Goal: Task Accomplishment & Management: Use online tool/utility

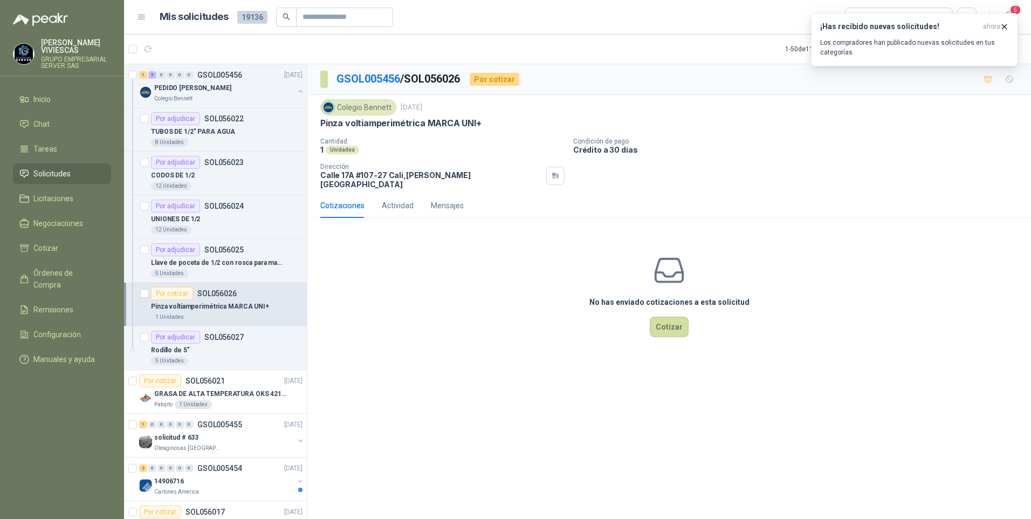
scroll to position [54, 0]
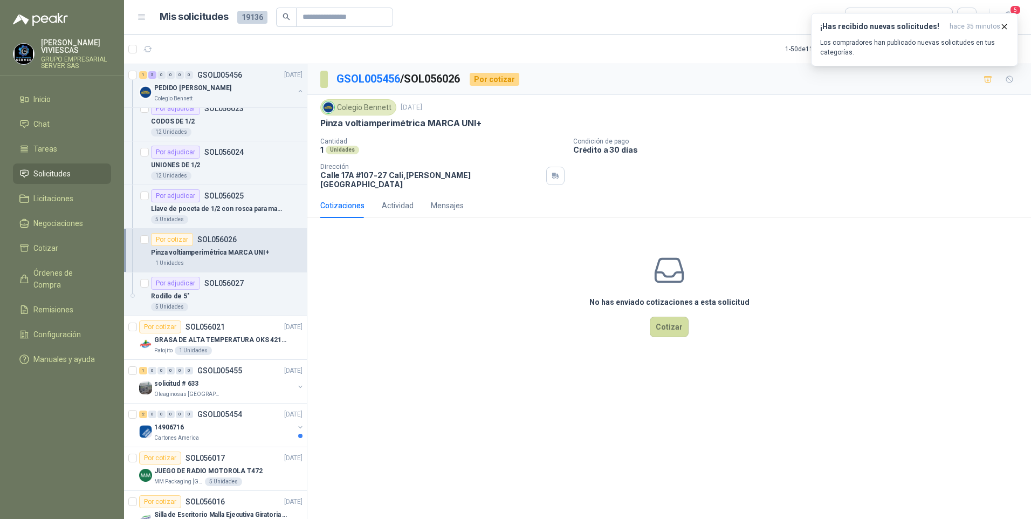
click at [220, 250] on p "Pinza voltiamperimétrica MARCA UNI+" at bounding box center [210, 253] width 118 height 10
click at [672, 329] on button "Cotizar" at bounding box center [669, 327] width 39 height 20
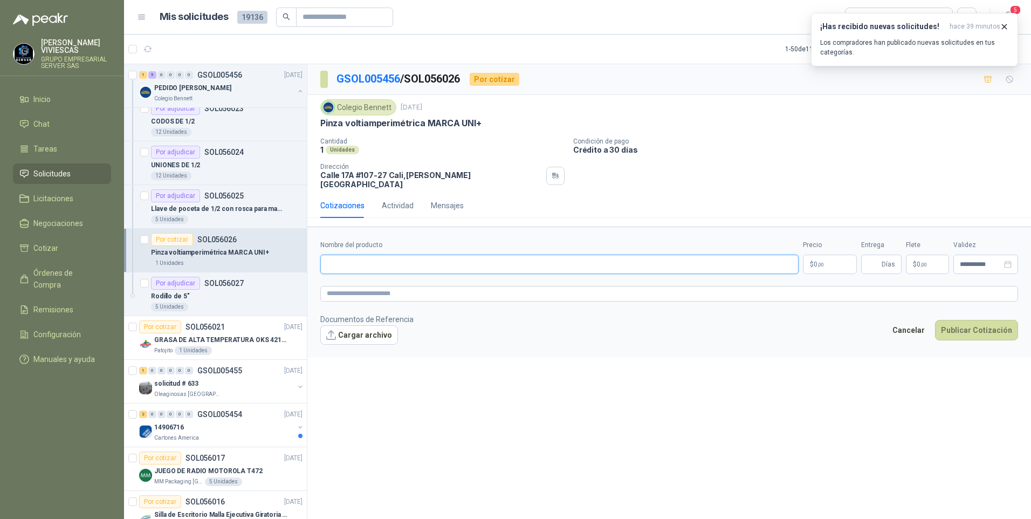
click at [360, 255] on input "Nombre del producto" at bounding box center [559, 264] width 479 height 19
click at [373, 260] on input "Nombre del producto" at bounding box center [559, 264] width 479 height 19
click at [359, 257] on input "Nombre del producto" at bounding box center [559, 264] width 479 height 19
type input "*"
click at [438, 256] on input "**********" at bounding box center [559, 264] width 479 height 19
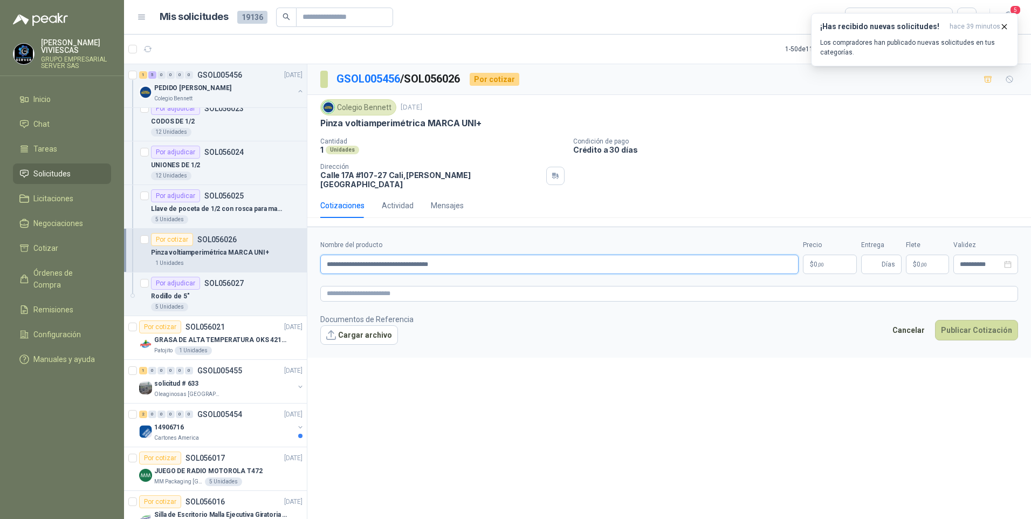
type input "**********"
click at [818, 252] on body "RODRIGO VIVIESCAS GRUPO EMPRESARIAL SERVER SAS Inicio Chat Tareas Solicitudes L…" at bounding box center [515, 259] width 1031 height 519
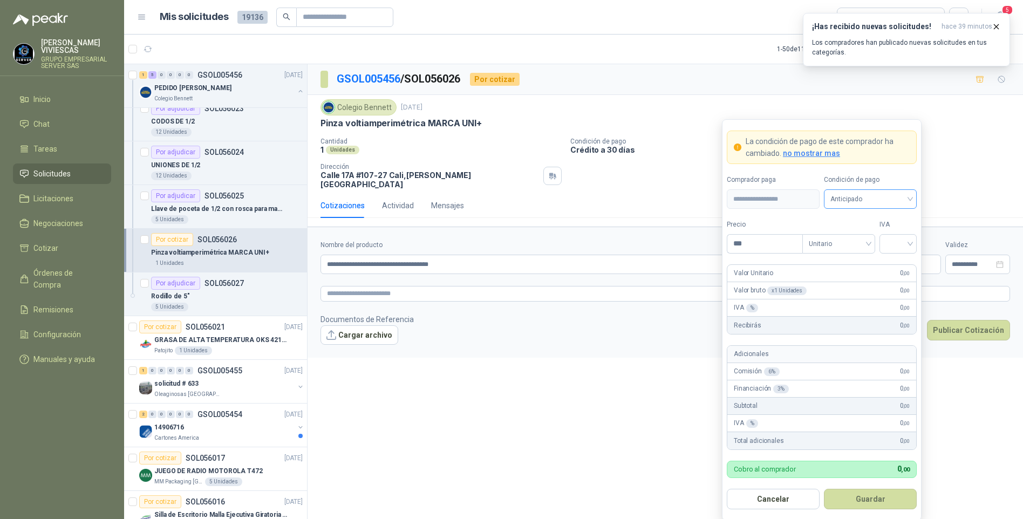
click at [871, 196] on span "Anticipado" at bounding box center [870, 199] width 80 height 16
click at [864, 234] on div "Crédito a 30 días" at bounding box center [870, 239] width 76 height 12
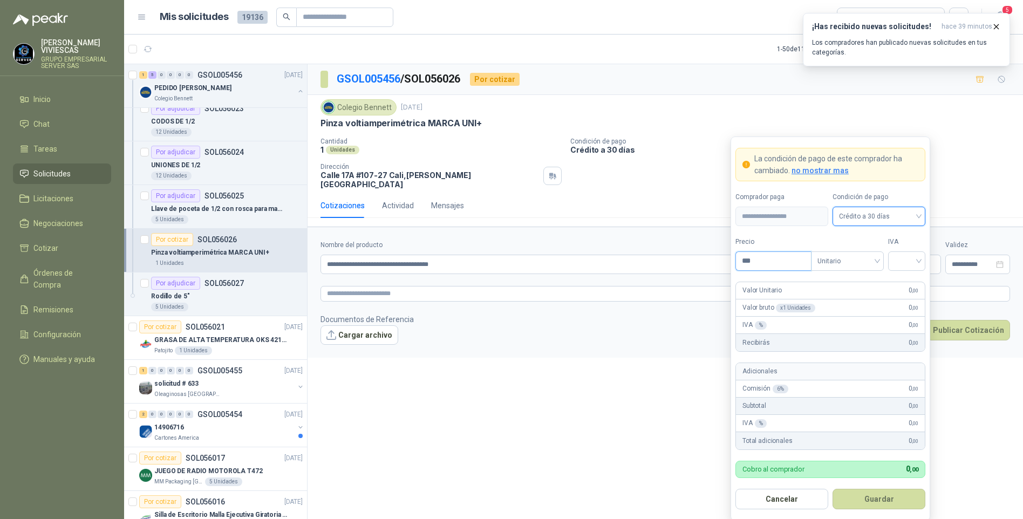
click at [776, 263] on input "***" at bounding box center [773, 261] width 75 height 18
type input "*********"
click at [900, 251] on div "IVA" at bounding box center [906, 254] width 37 height 34
click at [925, 258] on div at bounding box center [906, 260] width 37 height 19
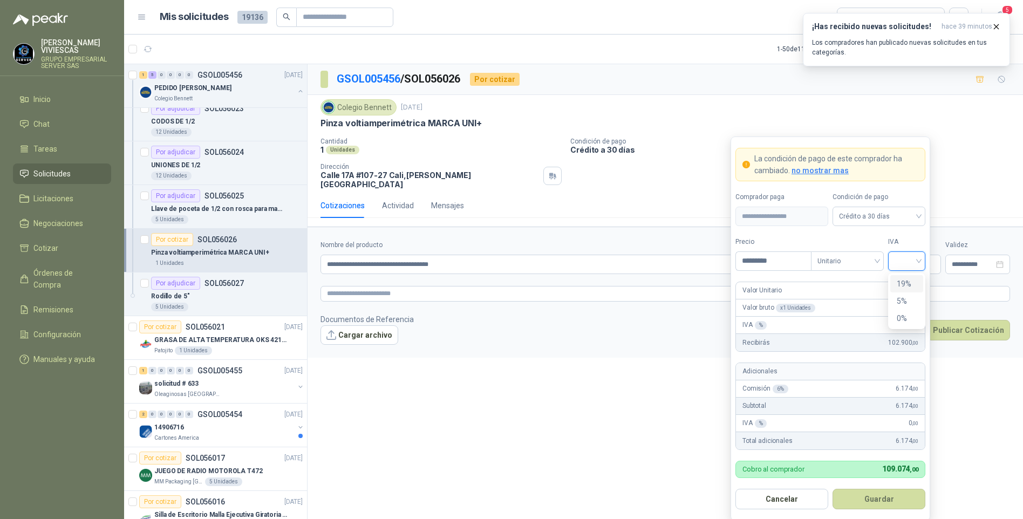
click at [903, 285] on div "19%" at bounding box center [907, 284] width 20 height 12
click at [878, 501] on button "Guardar" at bounding box center [878, 499] width 93 height 20
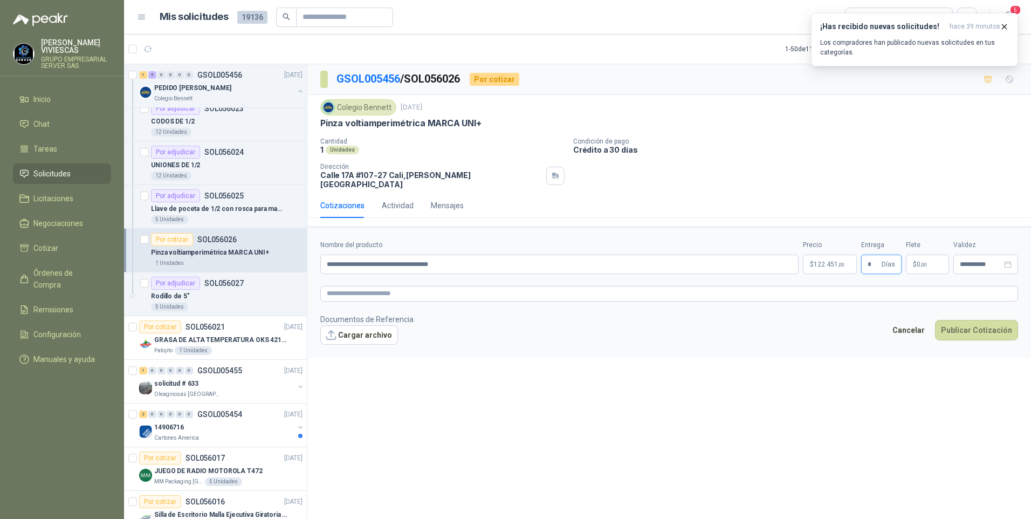
type input "*"
click at [443, 435] on div "**********" at bounding box center [669, 293] width 724 height 459
click at [362, 286] on textarea at bounding box center [669, 294] width 698 height 16
drag, startPoint x: 360, startPoint y: 285, endPoint x: 345, endPoint y: 322, distance: 40.0
drag, startPoint x: 345, startPoint y: 322, endPoint x: 330, endPoint y: 286, distance: 38.9
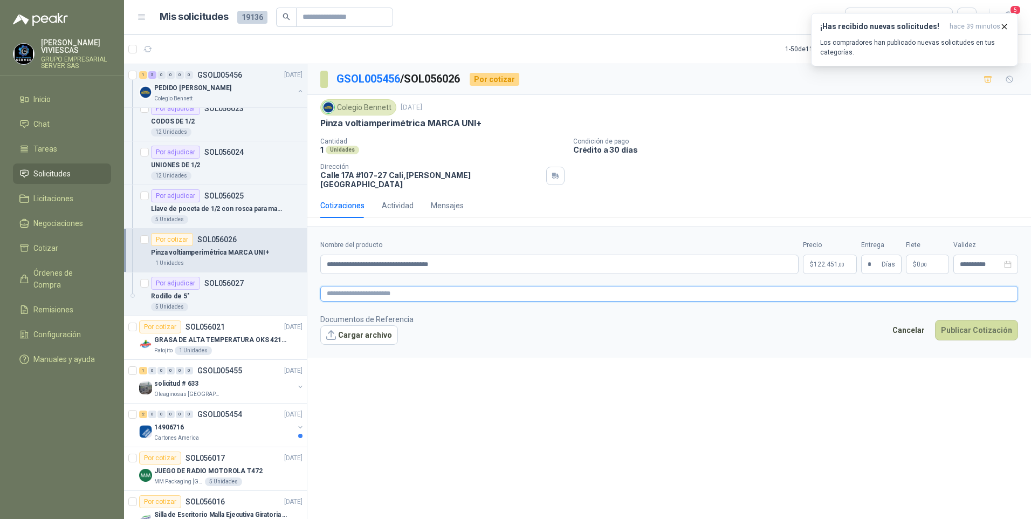
click at [328, 288] on textarea at bounding box center [669, 294] width 698 height 16
click at [336, 347] on span "image.png" at bounding box center [365, 352] width 71 height 10
click at [337, 347] on link "image.png" at bounding box center [365, 352] width 71 height 10
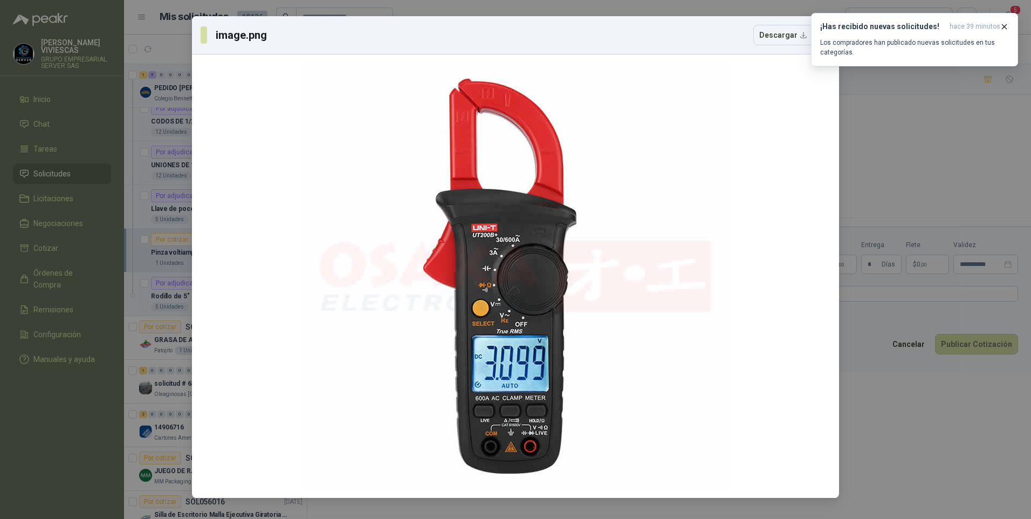
click at [902, 446] on div "image.png Descargar" at bounding box center [515, 259] width 1031 height 519
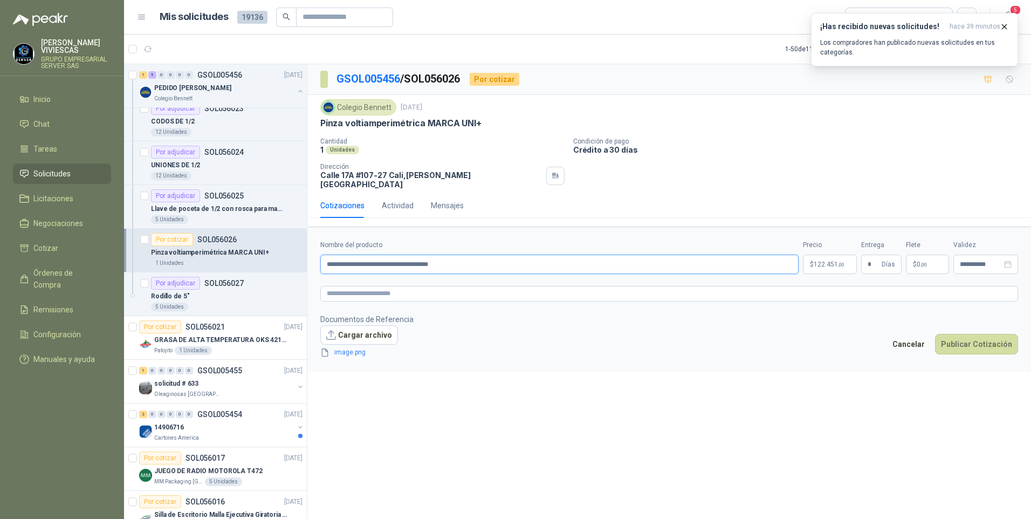
click at [478, 256] on input "**********" at bounding box center [559, 264] width 479 height 19
click at [439, 257] on input "**********" at bounding box center [559, 264] width 479 height 19
type input "**********"
click at [1002, 28] on icon "button" at bounding box center [1004, 26] width 9 height 9
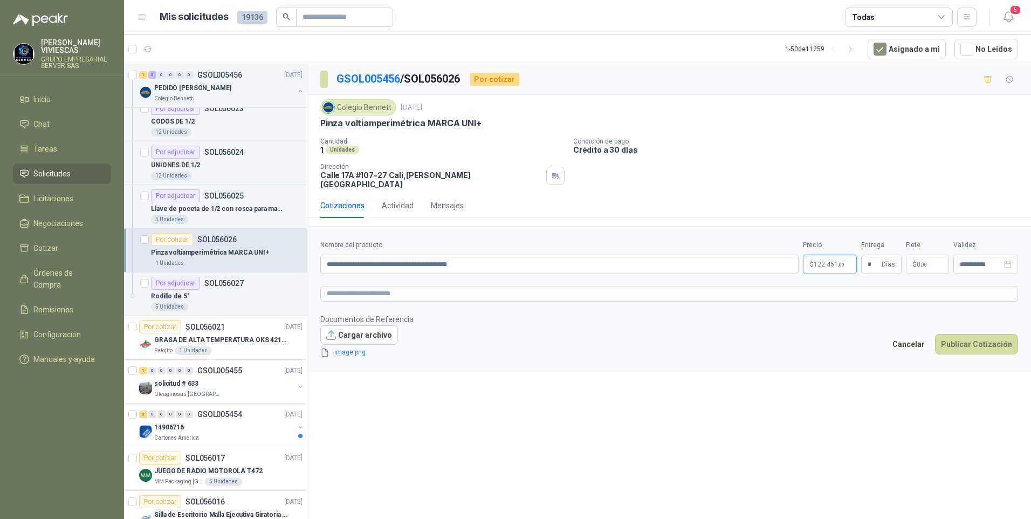
click at [826, 261] on span "122.451 ,00" at bounding box center [829, 264] width 31 height 6
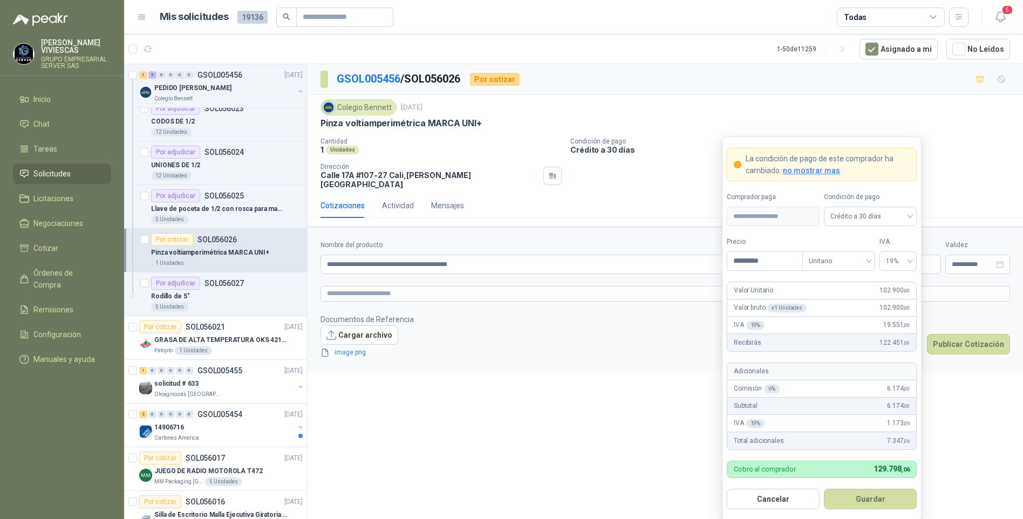
click at [959, 184] on div "Colegio Bennett 15 sept, 2025 Pinza voltiamperimétrica MARCA UNI+ Cantidad 1 Un…" at bounding box center [664, 144] width 715 height 98
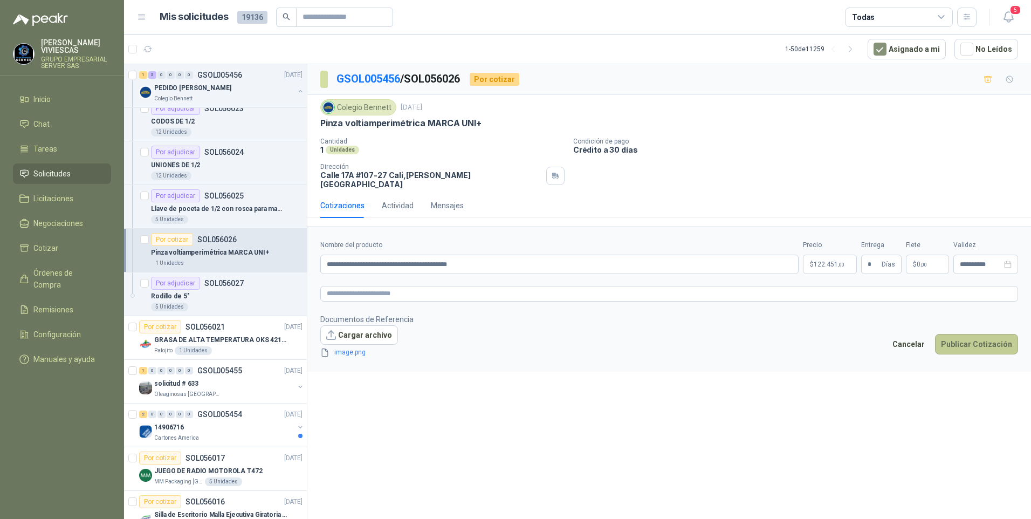
click at [958, 334] on button "Publicar Cotización" at bounding box center [976, 344] width 83 height 20
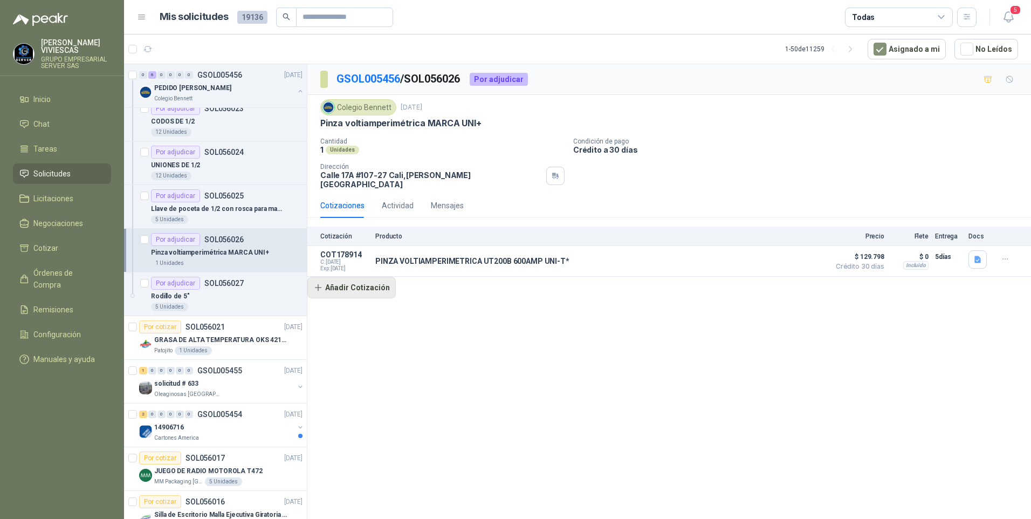
click at [347, 281] on button "Añadir Cotización" at bounding box center [351, 288] width 88 height 22
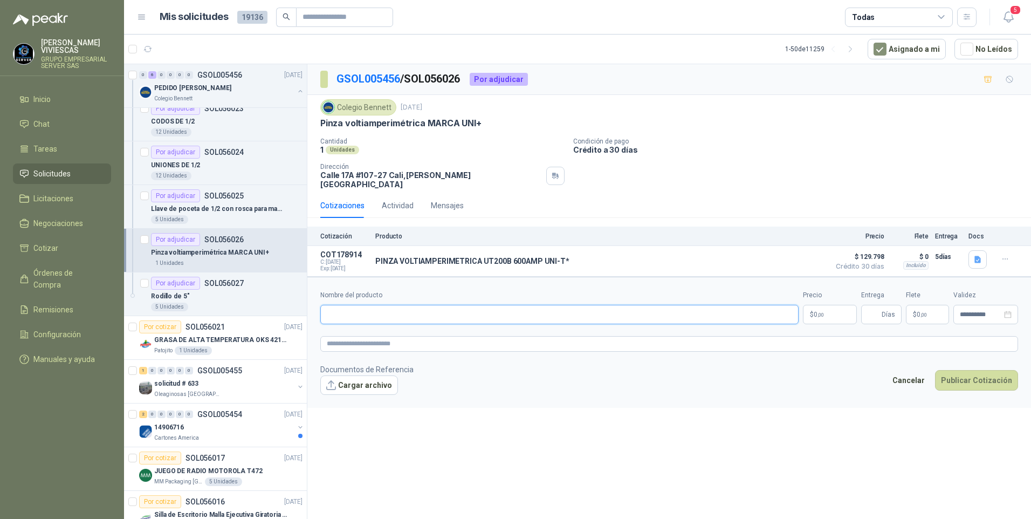
click at [337, 305] on input "Nombre del producto" at bounding box center [559, 314] width 479 height 19
type input "**********"
click at [828, 309] on p "$ 0 ,00" at bounding box center [830, 314] width 54 height 19
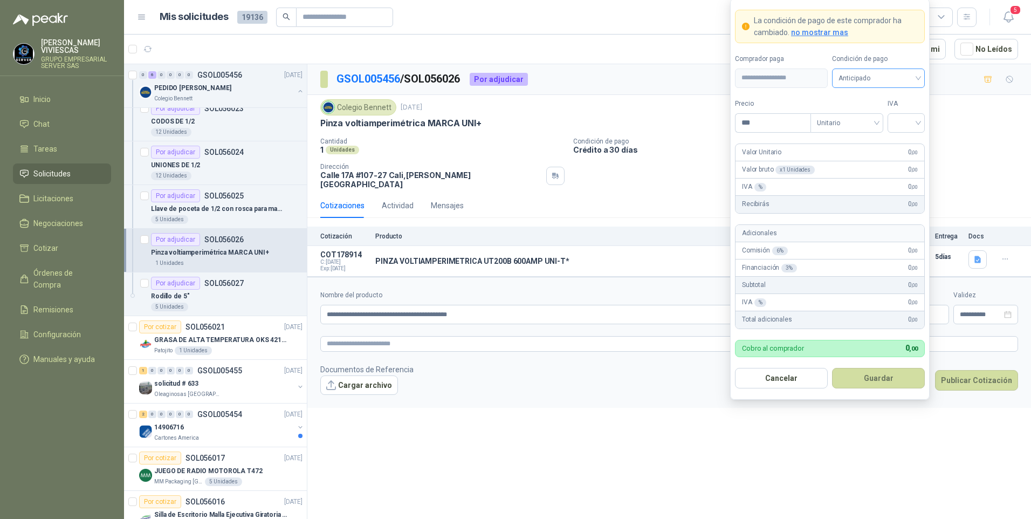
click at [869, 78] on span "Anticipado" at bounding box center [879, 78] width 80 height 16
click at [873, 117] on div "Crédito a 30 días" at bounding box center [879, 118] width 76 height 12
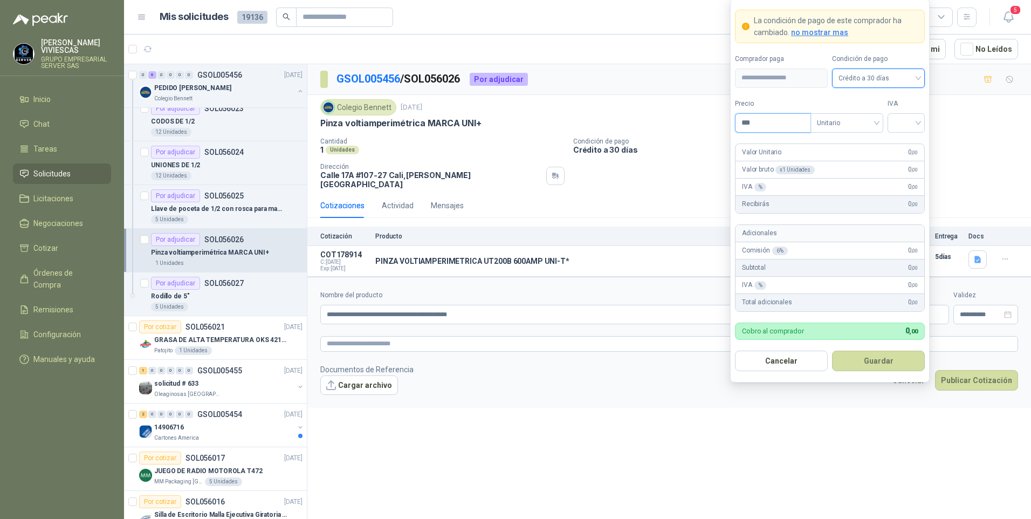
click at [781, 130] on input "***" at bounding box center [773, 123] width 75 height 18
type input "********"
click at [912, 126] on input "search" at bounding box center [906, 122] width 24 height 16
drag, startPoint x: 895, startPoint y: 145, endPoint x: 898, endPoint y: 166, distance: 21.8
click at [895, 145] on div "19%" at bounding box center [906, 144] width 33 height 17
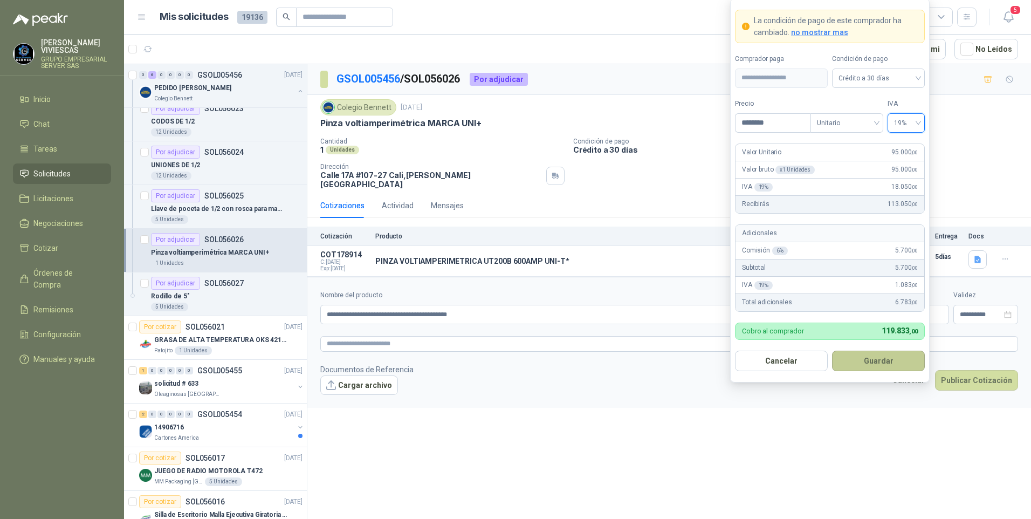
click at [873, 369] on button "Guardar" at bounding box center [878, 361] width 93 height 20
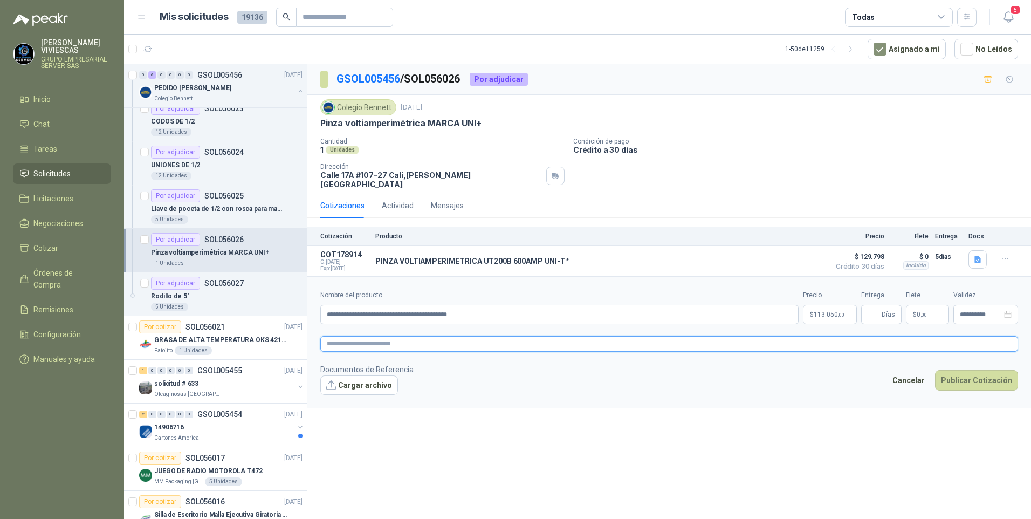
click at [386, 338] on textarea at bounding box center [669, 344] width 698 height 16
click at [871, 305] on input "Entrega" at bounding box center [874, 314] width 12 height 18
type input "*"
click at [967, 390] on button "Publicar Cotización" at bounding box center [976, 394] width 83 height 20
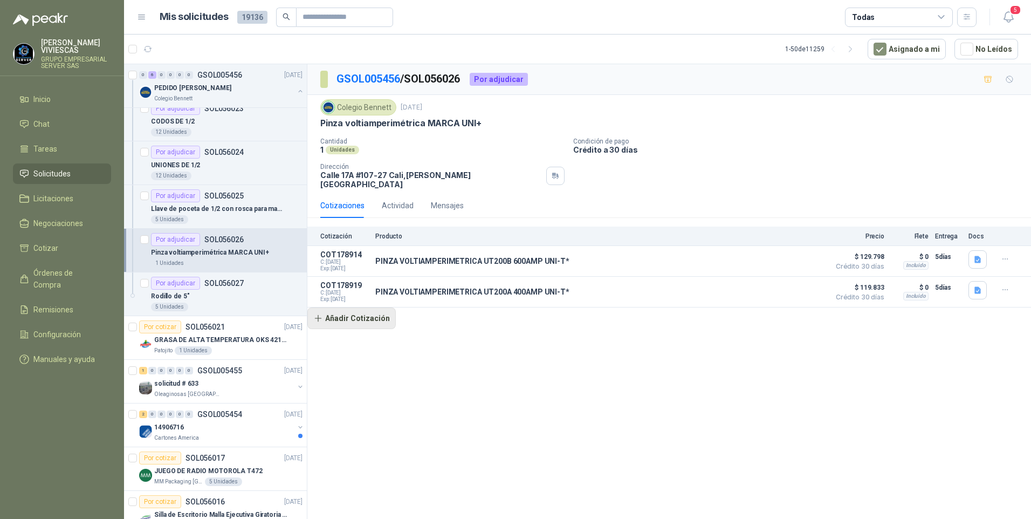
click at [363, 313] on button "Añadir Cotización" at bounding box center [351, 318] width 88 height 22
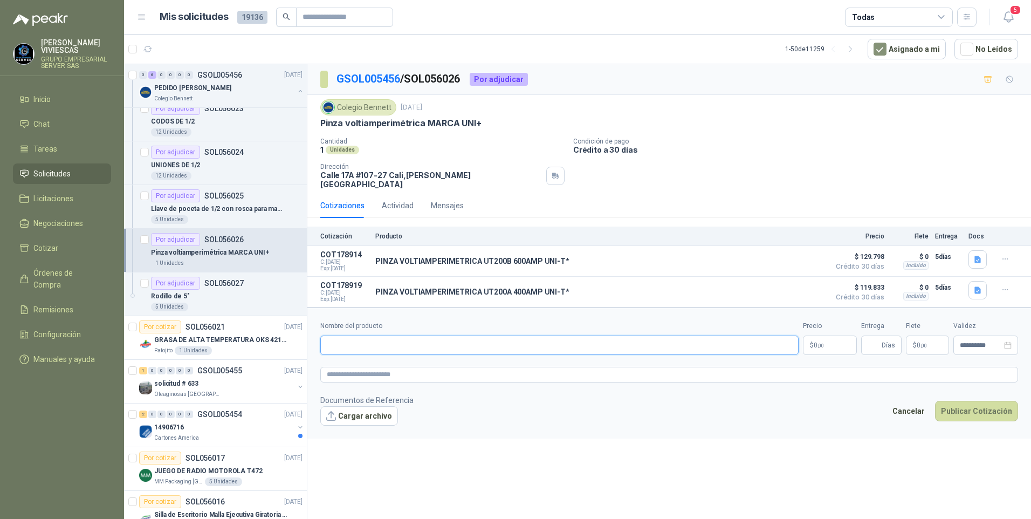
click at [353, 338] on input "Nombre del producto" at bounding box center [559, 345] width 479 height 19
type input "**********"
click at [825, 346] on body "RODRIGO VIVIESCAS GRUPO EMPRESARIAL SERVER SAS Inicio Chat Tareas Solicitudes L…" at bounding box center [515, 259] width 1031 height 519
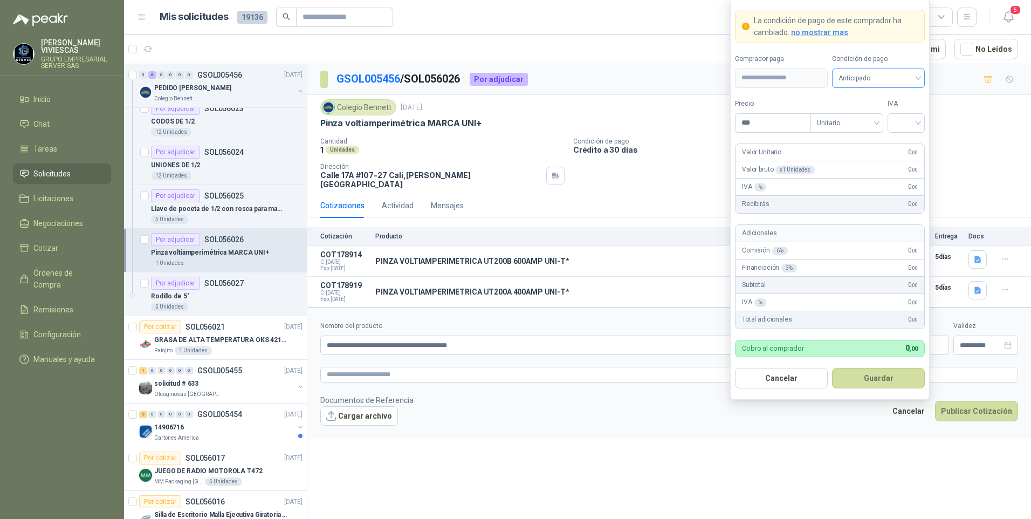
drag, startPoint x: 871, startPoint y: 78, endPoint x: 877, endPoint y: 89, distance: 12.6
click at [870, 78] on span "Anticipado" at bounding box center [879, 78] width 80 height 16
drag, startPoint x: 875, startPoint y: 114, endPoint x: 825, endPoint y: 122, distance: 50.7
click at [874, 113] on div "Crédito a 30 días" at bounding box center [879, 118] width 76 height 12
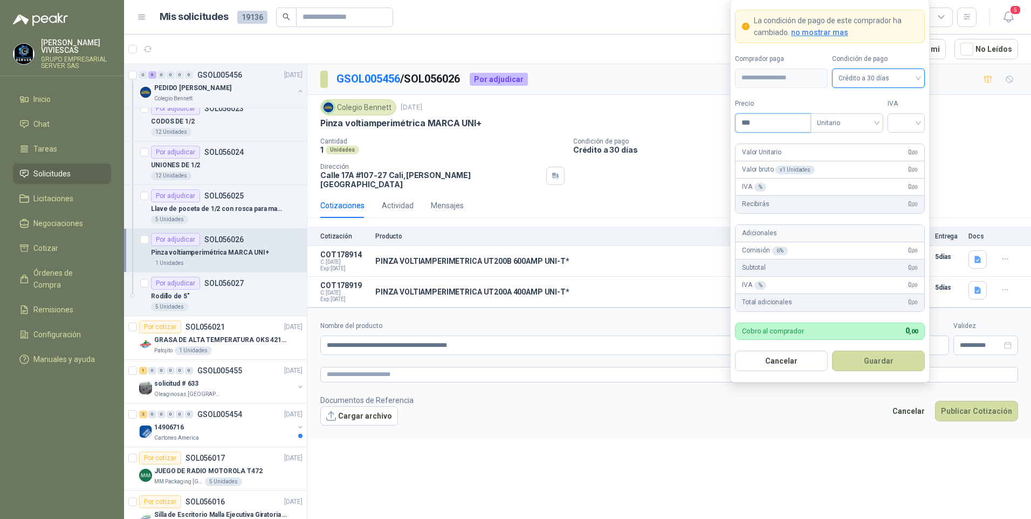
click at [773, 121] on input "***" at bounding box center [773, 123] width 75 height 18
type input "*********"
click at [901, 126] on input "search" at bounding box center [906, 122] width 24 height 16
click at [907, 145] on div "19%" at bounding box center [907, 145] width 20 height 12
click at [857, 366] on button "Guardar" at bounding box center [878, 361] width 93 height 20
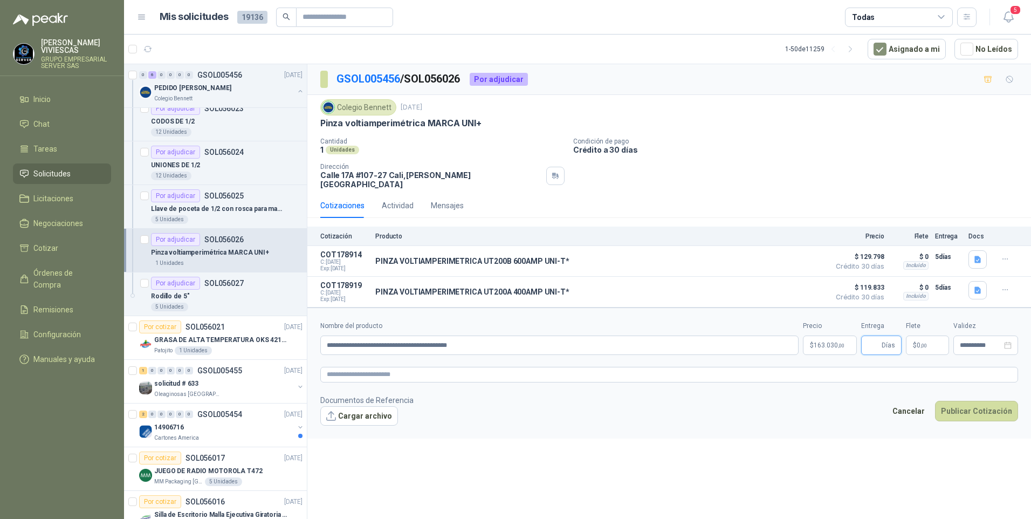
click at [873, 336] on input "Entrega" at bounding box center [874, 345] width 12 height 18
type input "*"
click at [935, 401] on button "Publicar Cotización" at bounding box center [976, 411] width 83 height 20
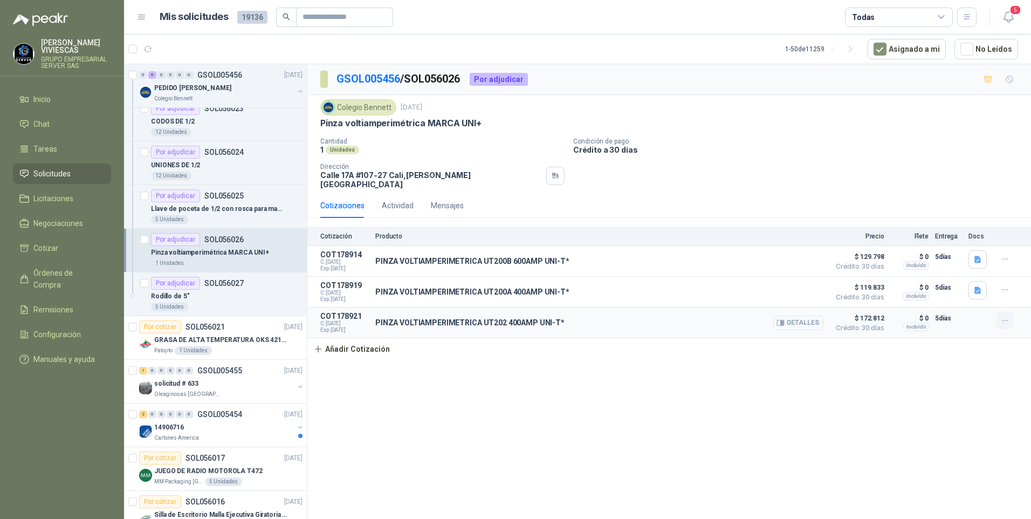
click at [1010, 315] on button "button" at bounding box center [1005, 320] width 17 height 17
click at [948, 270] on button "Editar" at bounding box center [984, 270] width 86 height 17
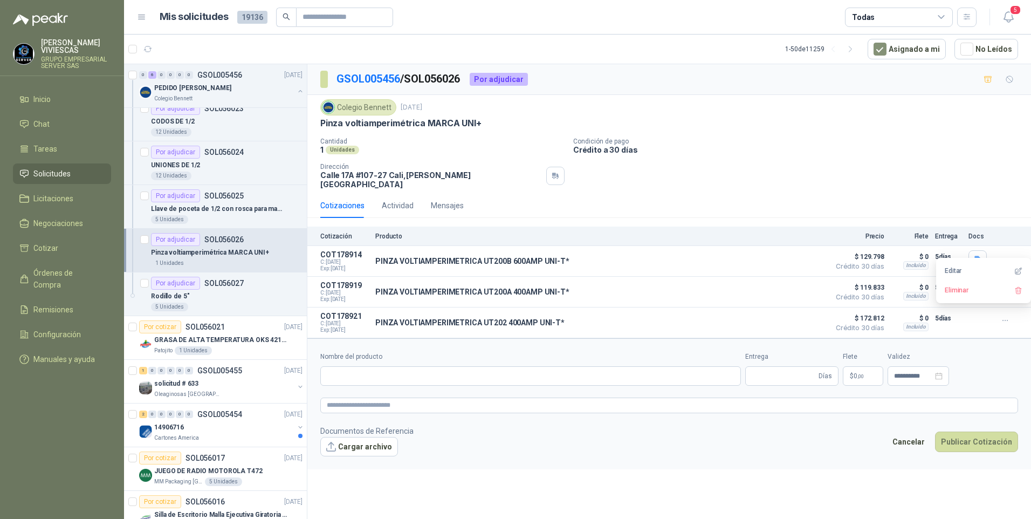
type input "**********"
type input "*"
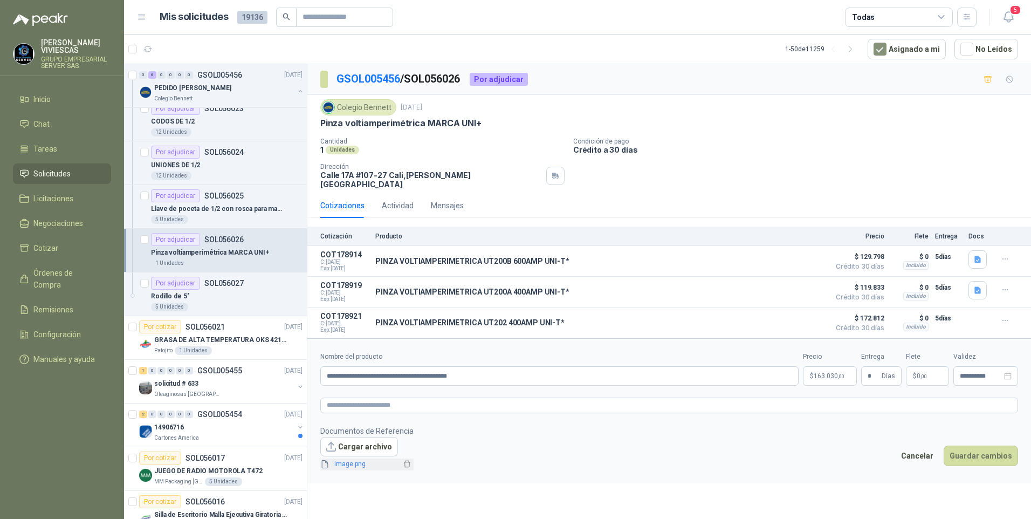
click at [353, 462] on link "image.png" at bounding box center [365, 464] width 71 height 10
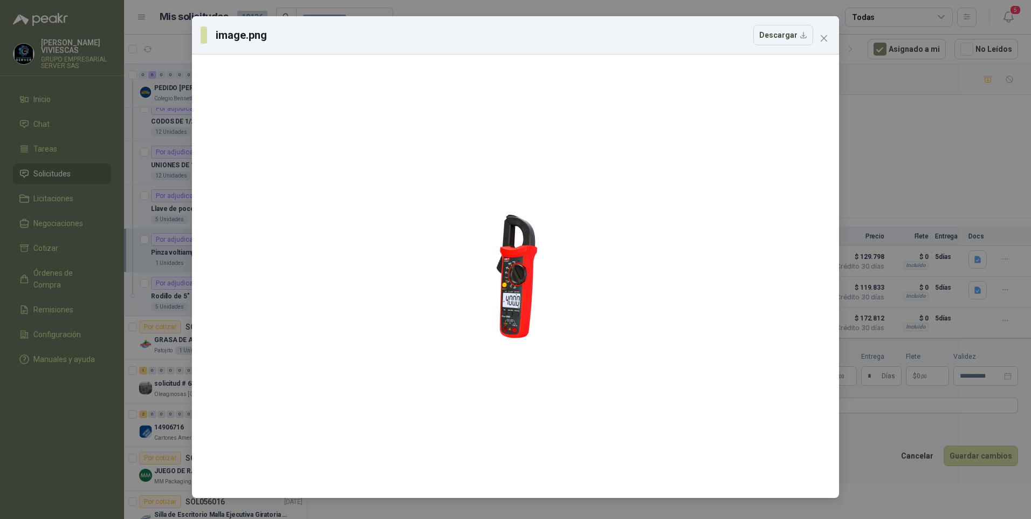
click at [885, 498] on div "image.png Descargar" at bounding box center [515, 259] width 1031 height 519
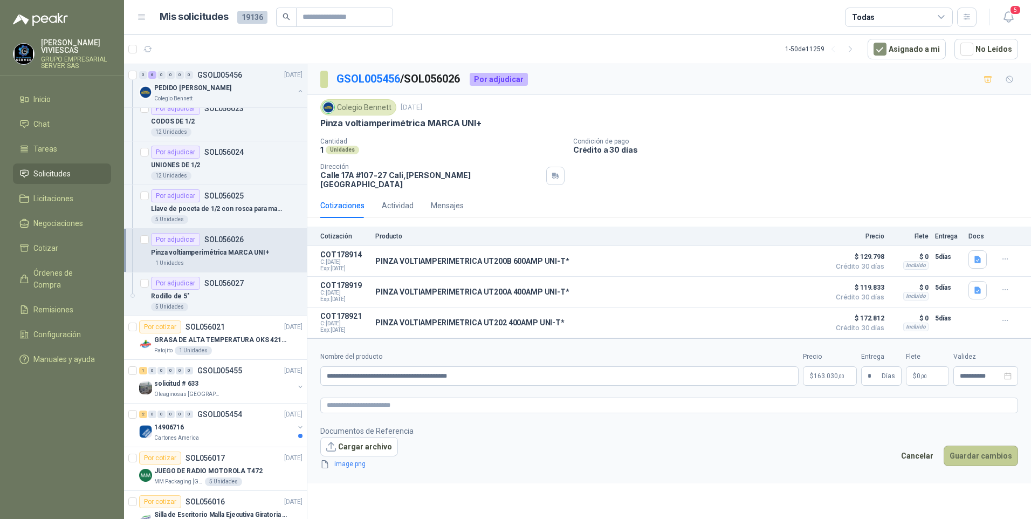
click at [975, 447] on button "Guardar cambios" at bounding box center [981, 456] width 74 height 20
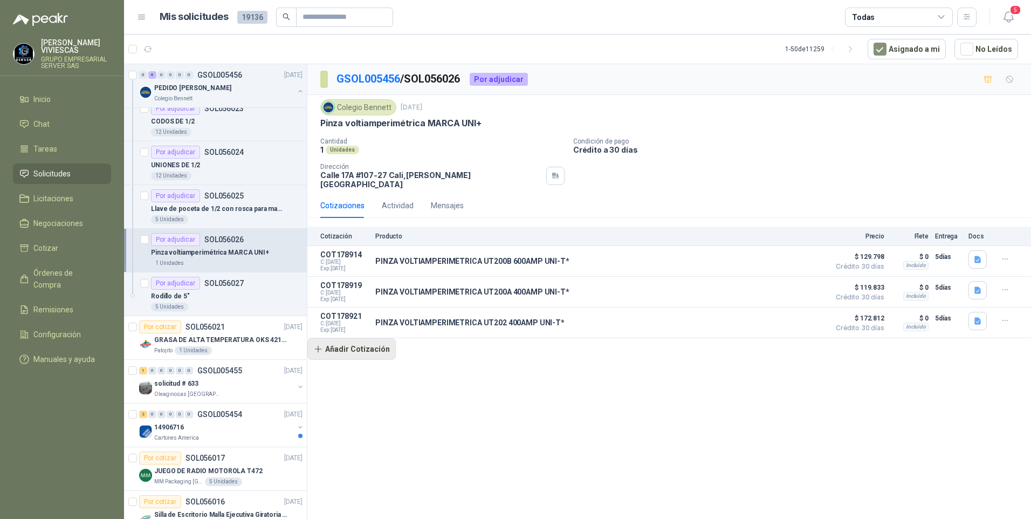
click at [359, 346] on button "Añadir Cotización" at bounding box center [351, 349] width 88 height 22
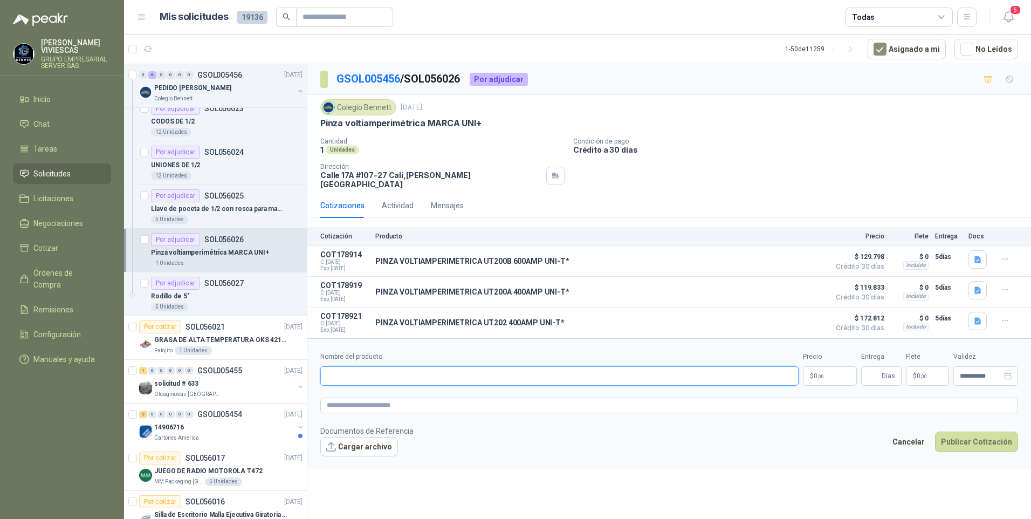
click at [339, 366] on input "Nombre del producto" at bounding box center [559, 375] width 479 height 19
type input "**********"
click at [833, 375] on body "RODRIGO VIVIESCAS GRUPO EMPRESARIAL SERVER SAS Inicio Chat Tareas Solicitudes L…" at bounding box center [515, 259] width 1031 height 519
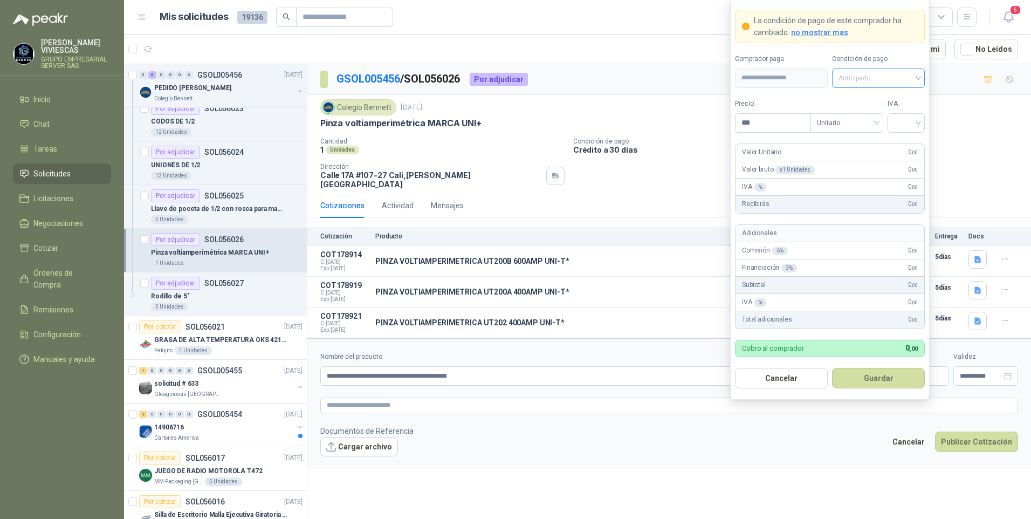
click at [870, 71] on span "Anticipado" at bounding box center [879, 78] width 80 height 16
click at [867, 113] on div "Crédito a 30 días" at bounding box center [879, 118] width 76 height 12
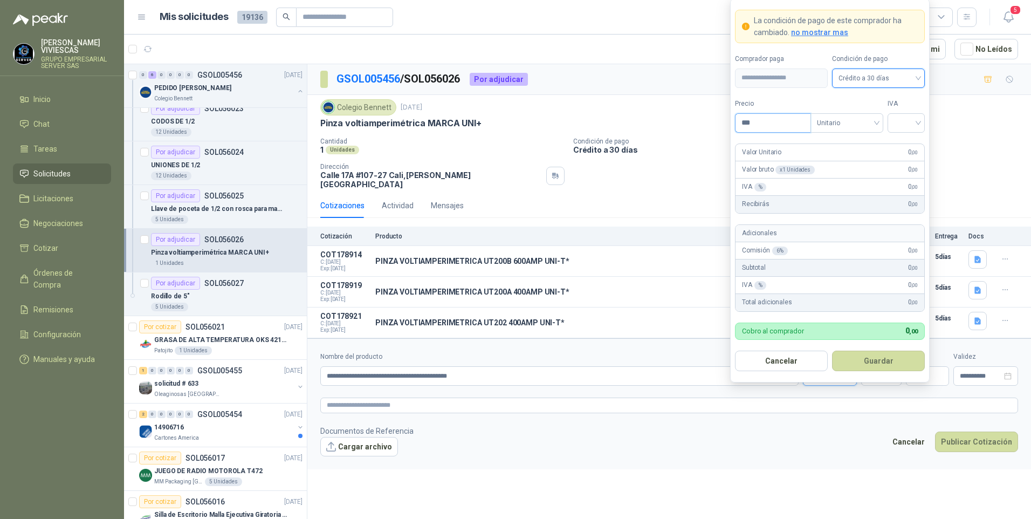
click at [775, 127] on input "***" at bounding box center [773, 123] width 75 height 18
type input "*********"
click at [904, 122] on input "search" at bounding box center [906, 122] width 24 height 16
drag, startPoint x: 901, startPoint y: 145, endPoint x: 917, endPoint y: 197, distance: 55.3
click at [900, 145] on div "19%" at bounding box center [907, 145] width 20 height 12
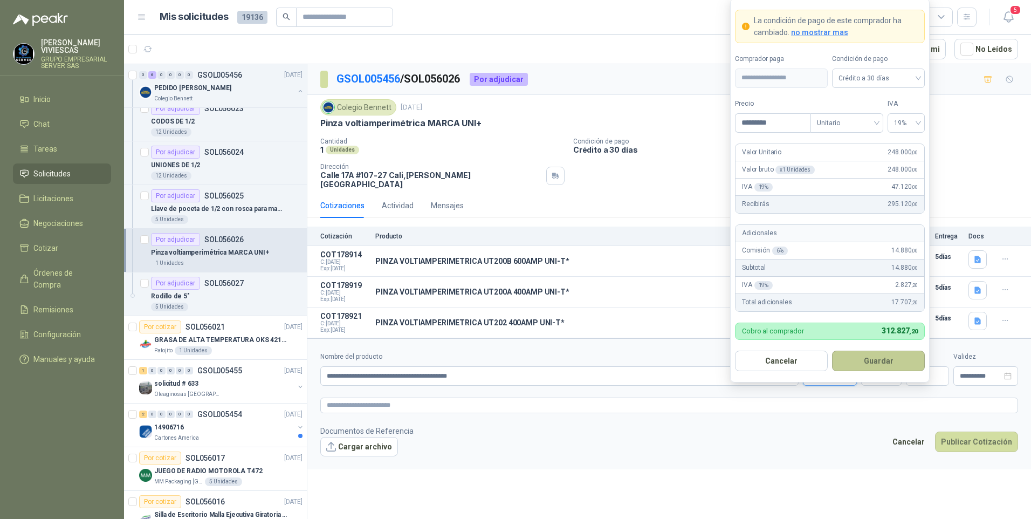
click at [879, 360] on button "Guardar" at bounding box center [878, 361] width 93 height 20
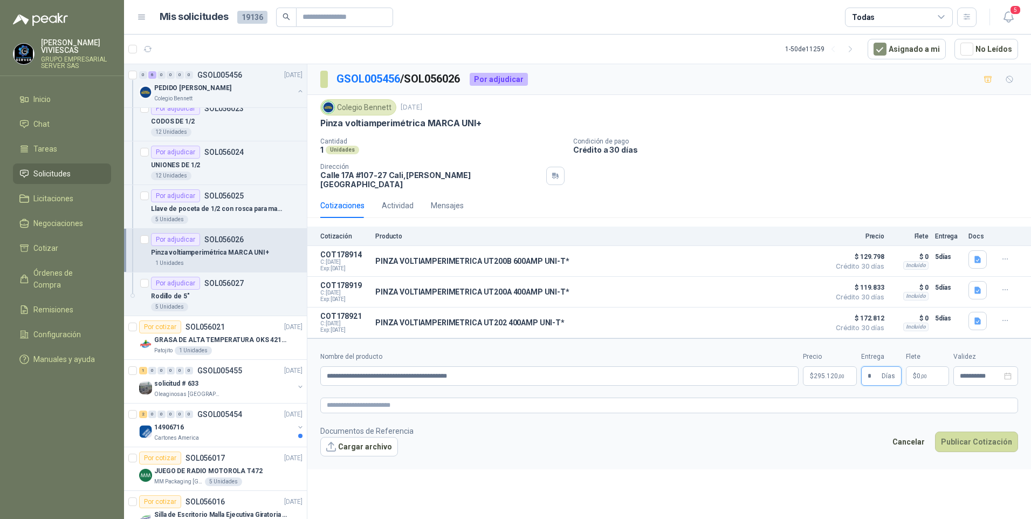
type input "*"
click at [965, 447] on button "Publicar Cotización" at bounding box center [976, 456] width 83 height 20
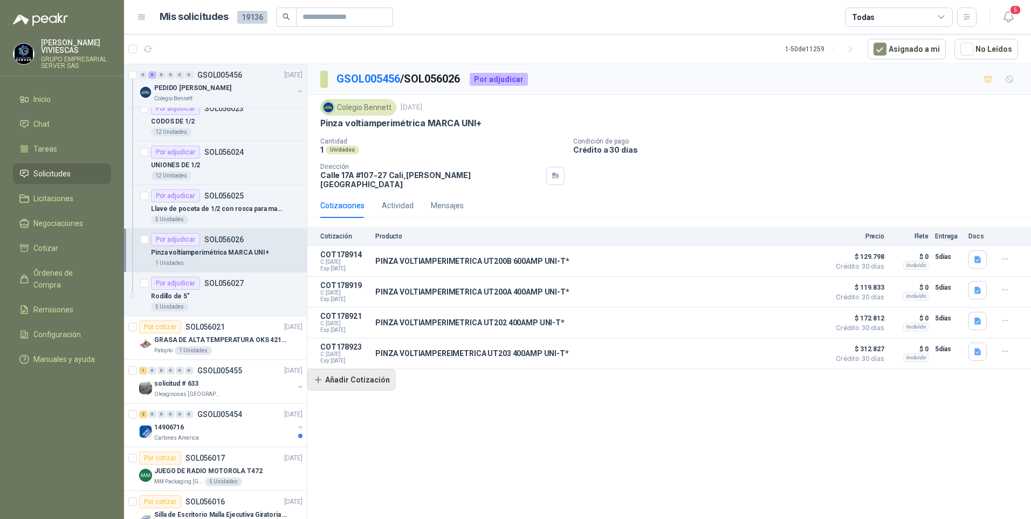
click at [357, 375] on button "Añadir Cotización" at bounding box center [351, 380] width 88 height 22
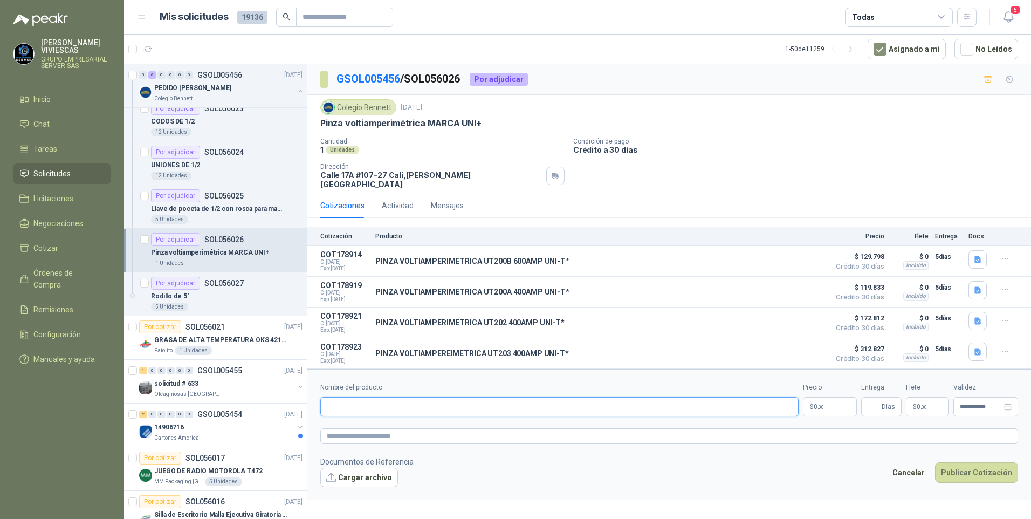
click at [344, 400] on input "Nombre del producto" at bounding box center [559, 406] width 479 height 19
type input "**********"
click at [820, 395] on body "RODRIGO VIVIESCAS GRUPO EMPRESARIAL SERVER SAS Inicio Chat Tareas Solicitudes L…" at bounding box center [515, 259] width 1031 height 519
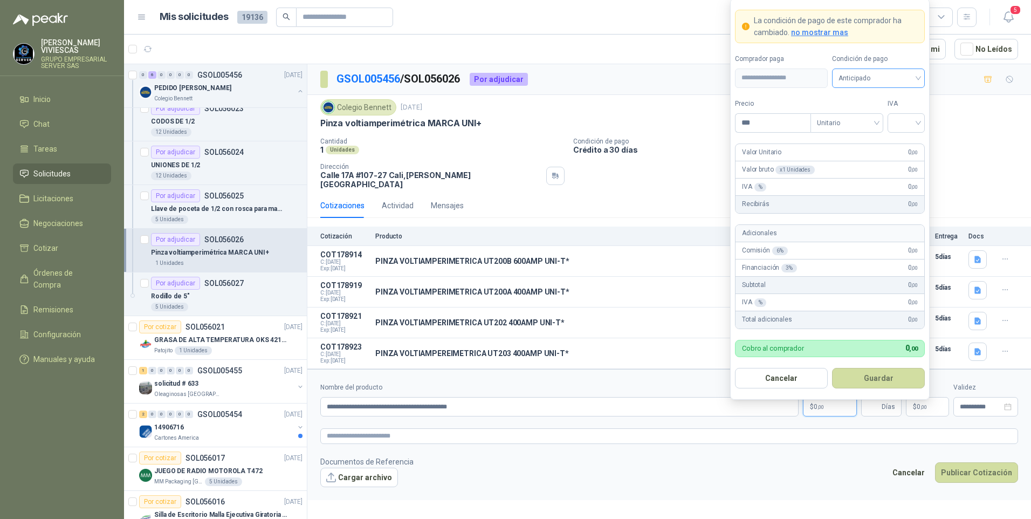
click at [872, 78] on span "Anticipado" at bounding box center [879, 78] width 80 height 16
drag, startPoint x: 871, startPoint y: 117, endPoint x: 826, endPoint y: 118, distance: 44.2
click at [870, 117] on div "Crédito a 30 días" at bounding box center [879, 118] width 76 height 12
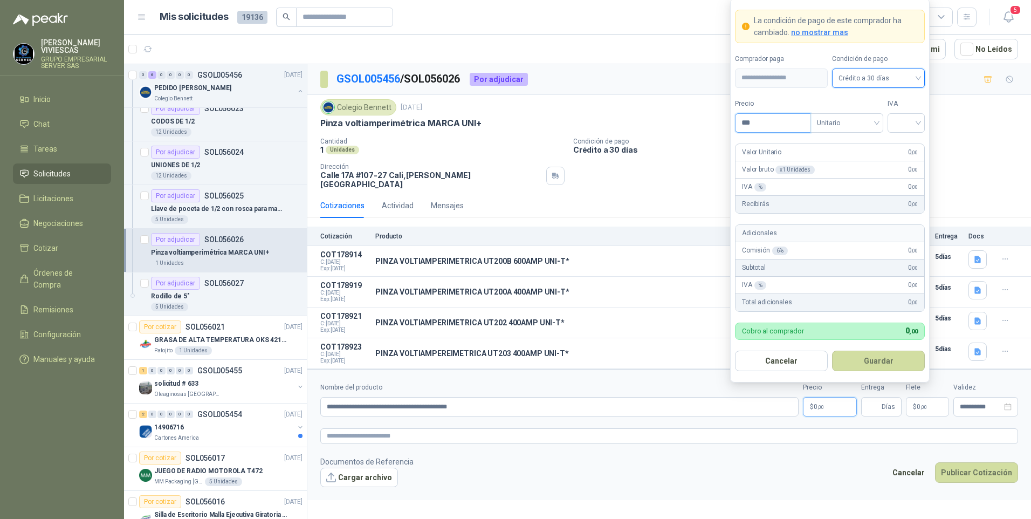
click at [775, 120] on input "***" at bounding box center [773, 123] width 75 height 18
type input "*********"
click at [912, 119] on input "search" at bounding box center [906, 122] width 24 height 16
drag, startPoint x: 904, startPoint y: 148, endPoint x: 900, endPoint y: 154, distance: 6.3
click at [903, 148] on div "19%" at bounding box center [907, 145] width 20 height 12
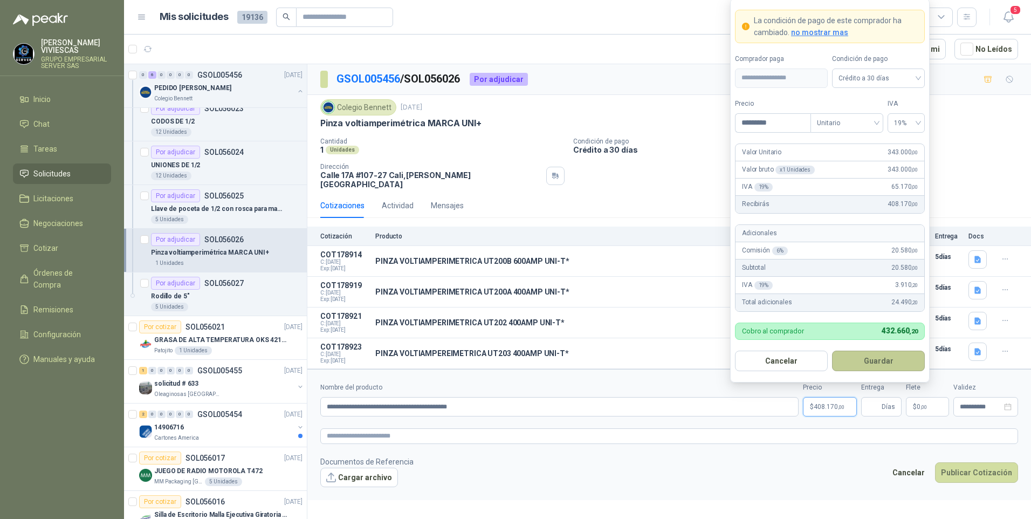
click at [865, 365] on button "Guardar" at bounding box center [878, 361] width 93 height 20
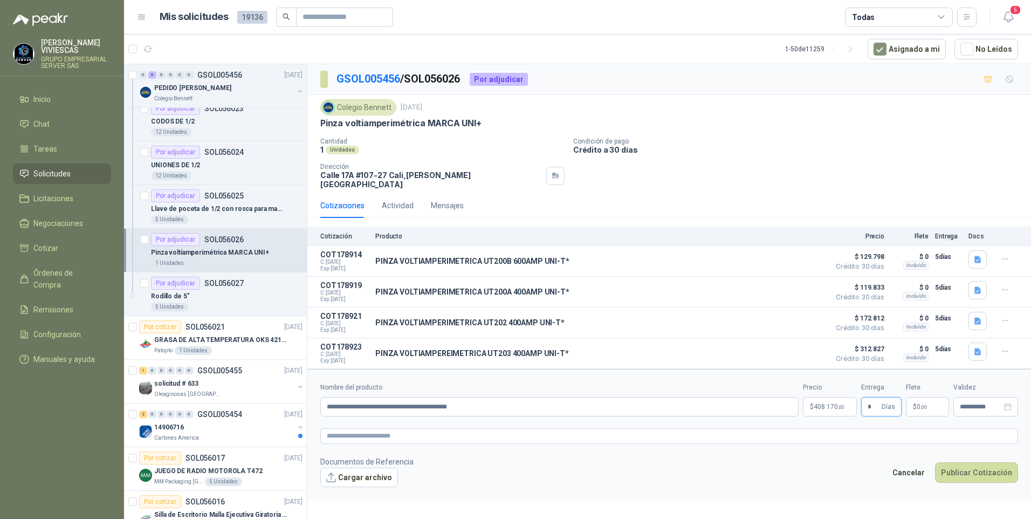
type input "*"
click at [832, 495] on div "GSOL005456 / SOL056026 Por adjudicar Colegio Bennett 15 sept, 2025 Pinza voltia…" at bounding box center [669, 293] width 724 height 459
click at [982, 468] on button "Publicar Cotización" at bounding box center [976, 472] width 83 height 20
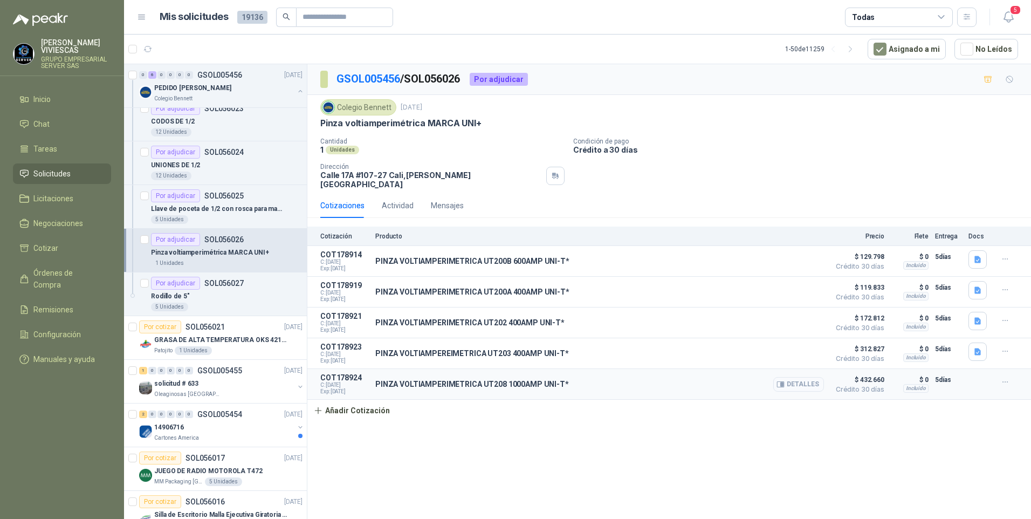
click at [796, 383] on button "Detalles" at bounding box center [799, 384] width 51 height 15
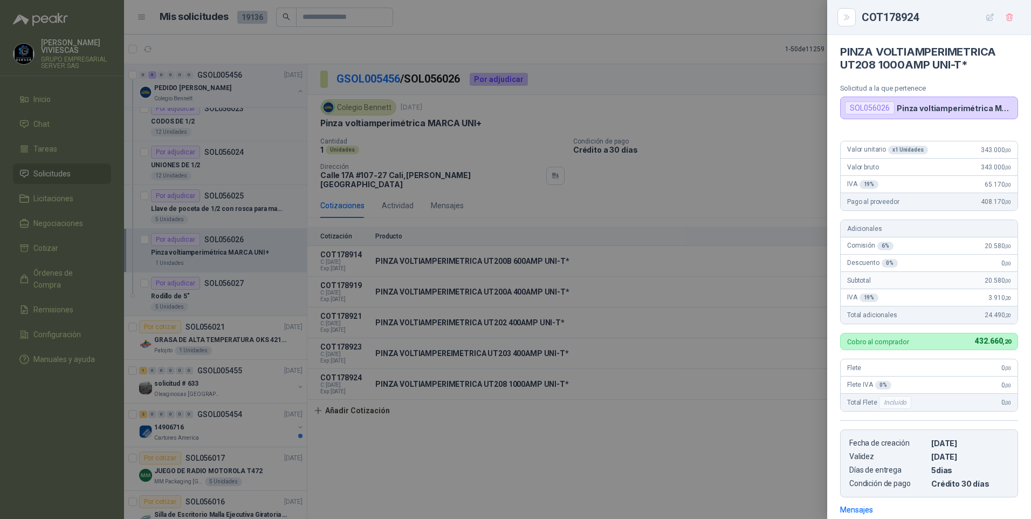
scroll to position [0, 0]
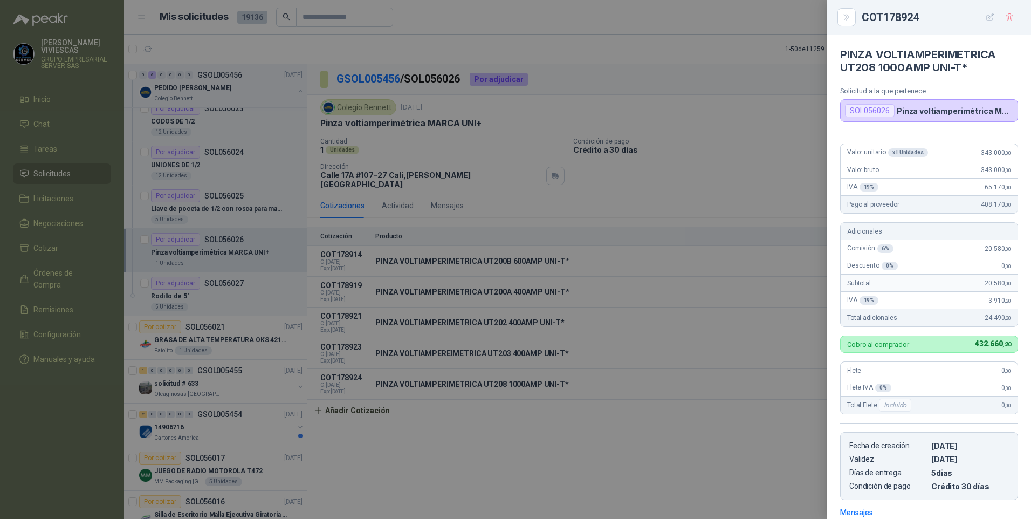
drag, startPoint x: 658, startPoint y: 439, endPoint x: 821, endPoint y: 351, distance: 185.4
click at [660, 436] on div at bounding box center [515, 259] width 1031 height 519
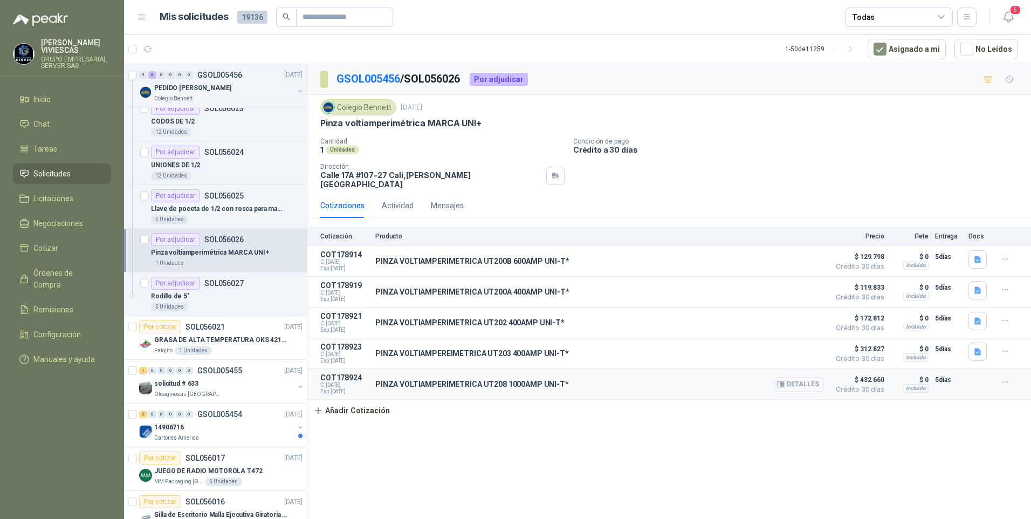
drag, startPoint x: 1017, startPoint y: 375, endPoint x: 1011, endPoint y: 377, distance: 6.0
click at [1017, 375] on div at bounding box center [1008, 381] width 22 height 17
click at [1011, 377] on button "button" at bounding box center [1005, 381] width 17 height 17
drag, startPoint x: 953, startPoint y: 334, endPoint x: 947, endPoint y: 331, distance: 7.0
click at [953, 334] on button "Editar" at bounding box center [984, 333] width 86 height 17
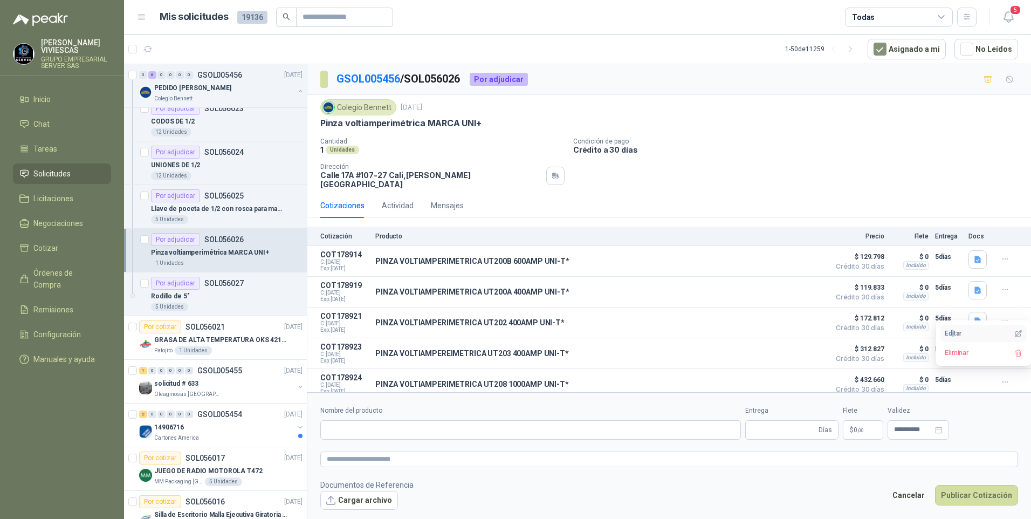
type input "**********"
type input "*"
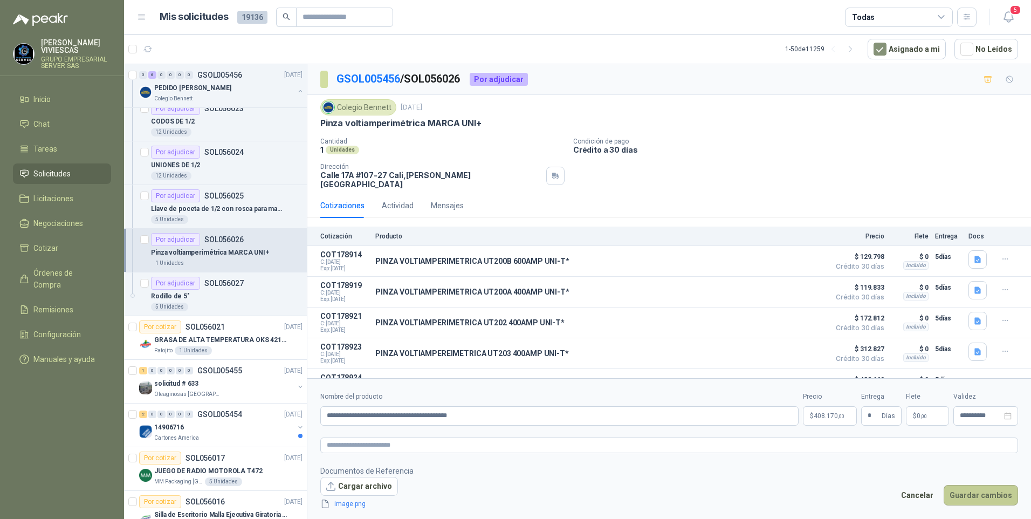
click at [976, 490] on button "Guardar cambios" at bounding box center [981, 495] width 74 height 20
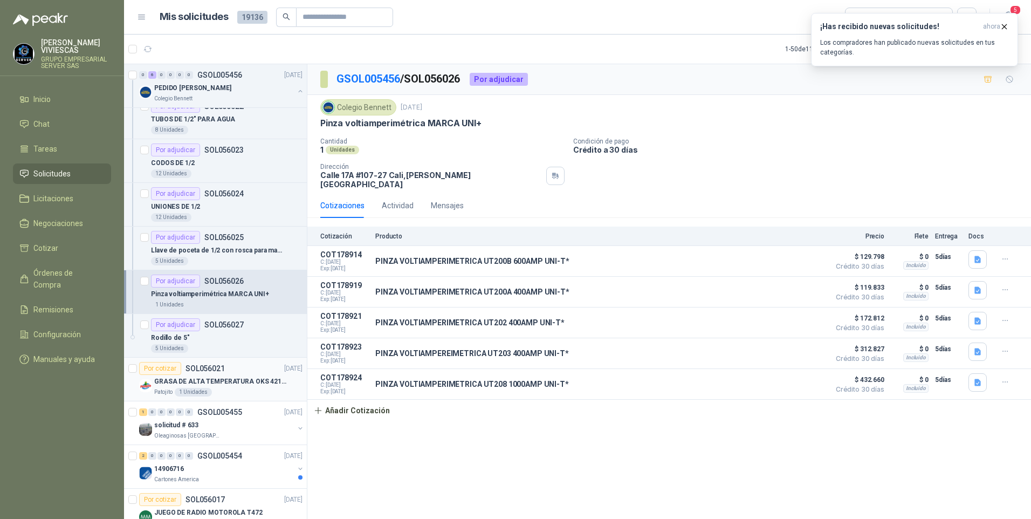
scroll to position [0, 0]
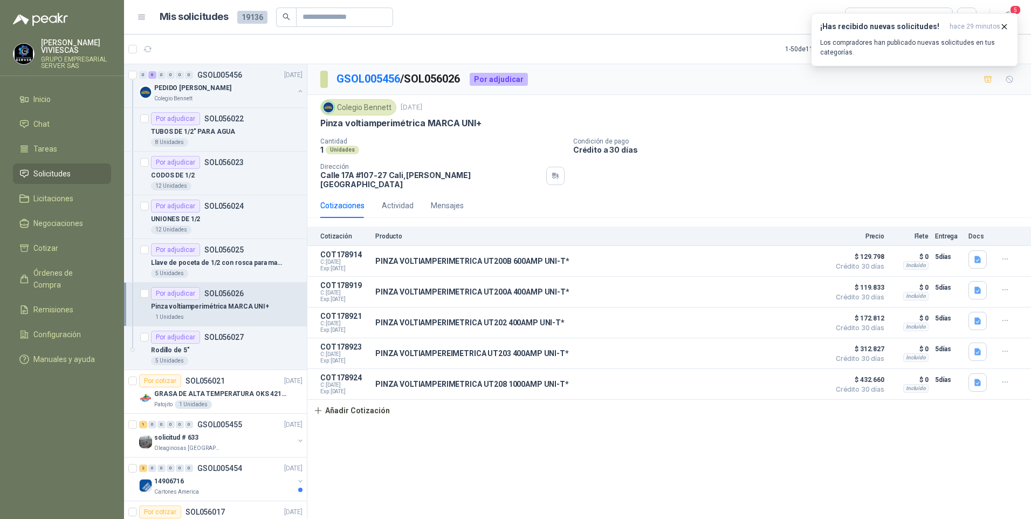
click at [51, 177] on span "Solicitudes" at bounding box center [51, 174] width 37 height 12
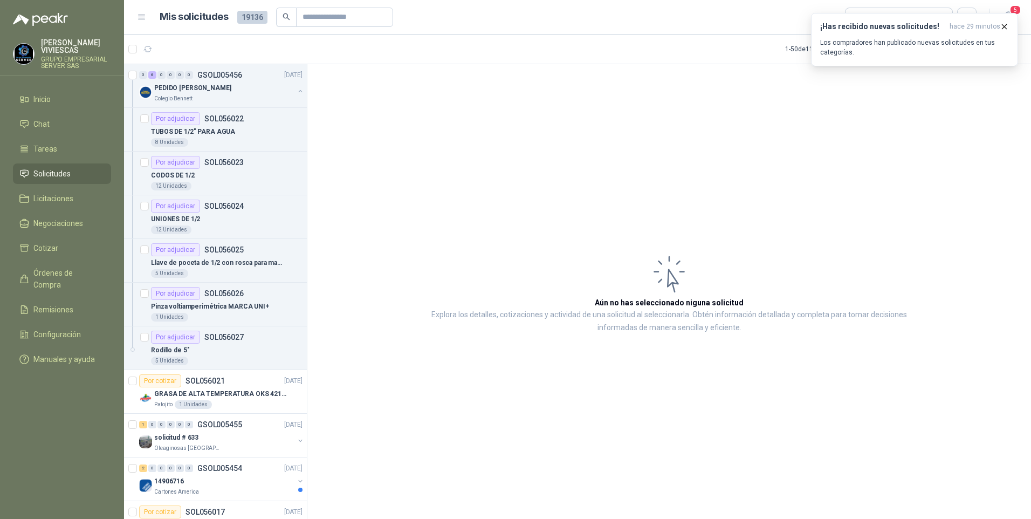
click at [54, 165] on link "Solicitudes" at bounding box center [62, 173] width 98 height 20
click at [43, 174] on span "Solicitudes" at bounding box center [51, 174] width 37 height 12
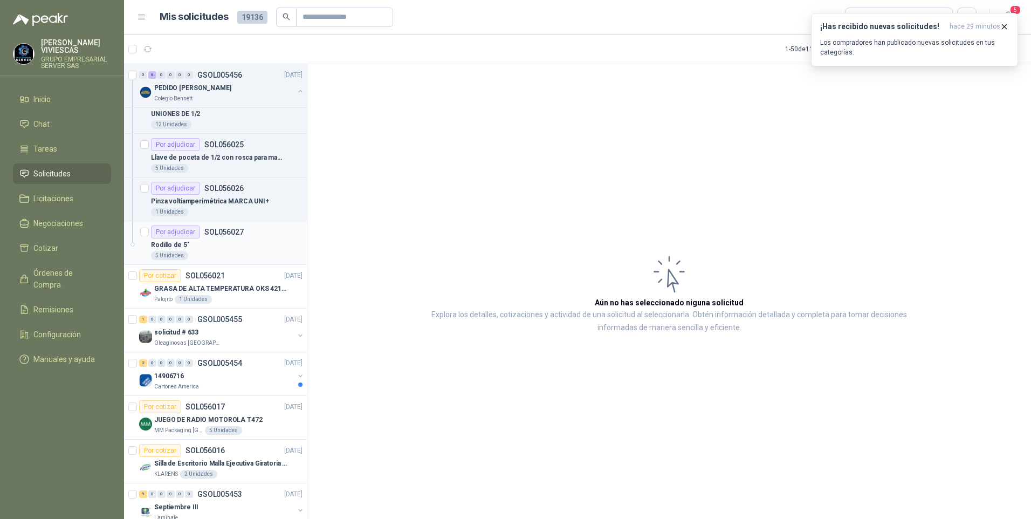
scroll to position [108, 0]
click at [54, 304] on span "Remisiones" at bounding box center [53, 310] width 40 height 12
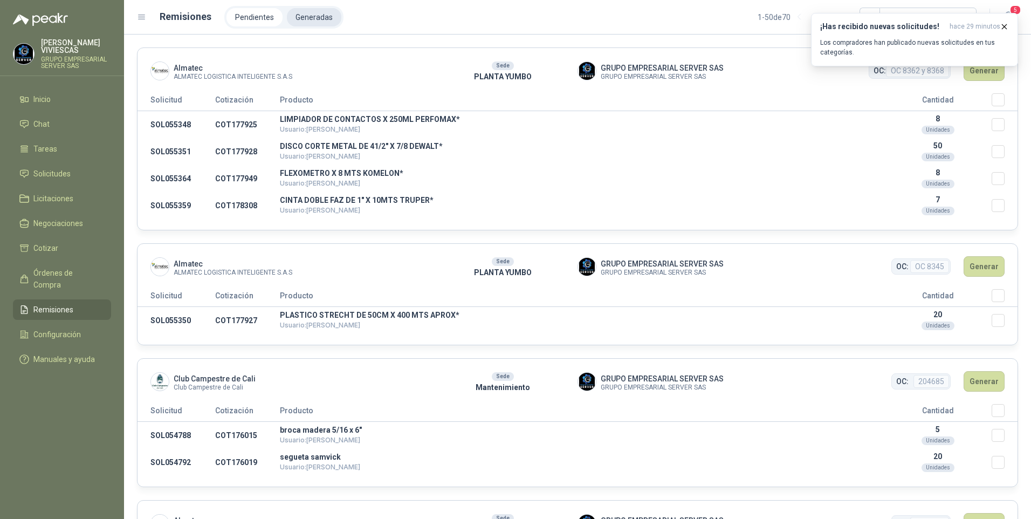
click at [303, 21] on li "Generadas" at bounding box center [314, 17] width 54 height 18
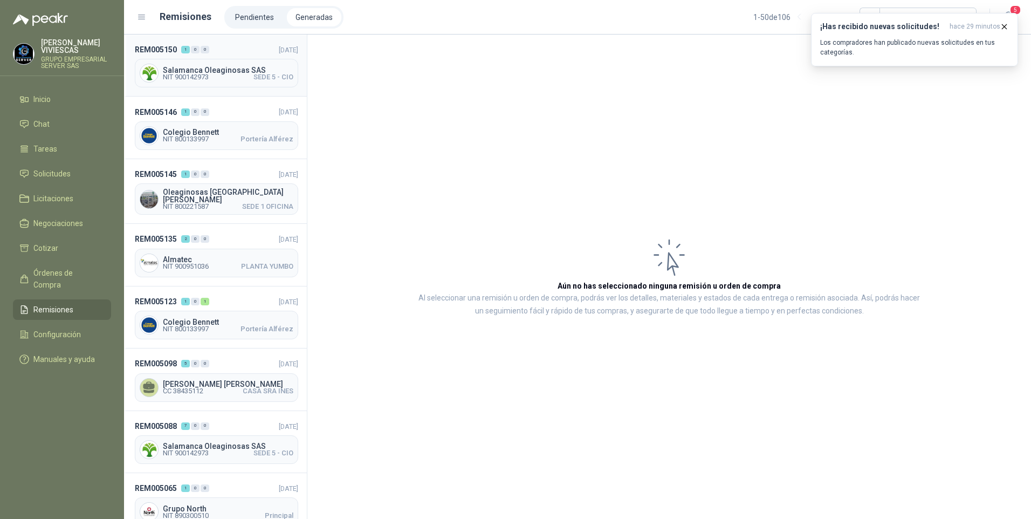
click at [190, 74] on span "NIT 900142973" at bounding box center [186, 77] width 46 height 6
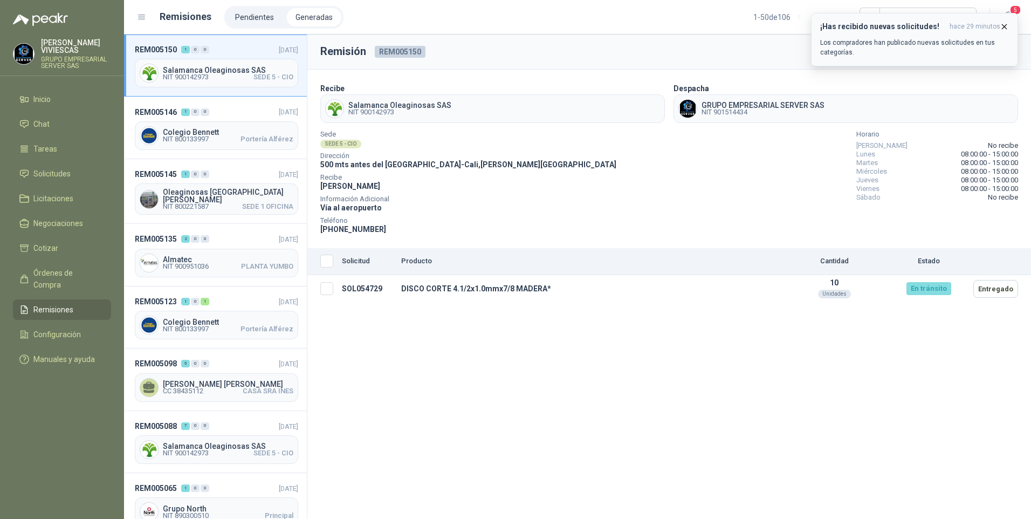
click at [1002, 25] on icon "button" at bounding box center [1004, 26] width 9 height 9
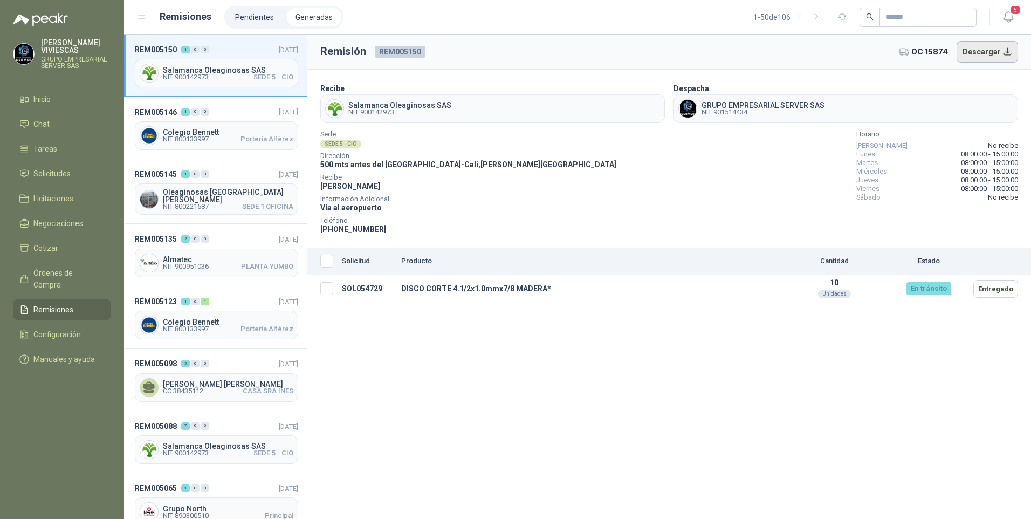
click at [994, 50] on button "Descargar" at bounding box center [988, 52] width 62 height 22
click at [181, 141] on span "NIT 800133997" at bounding box center [186, 139] width 46 height 6
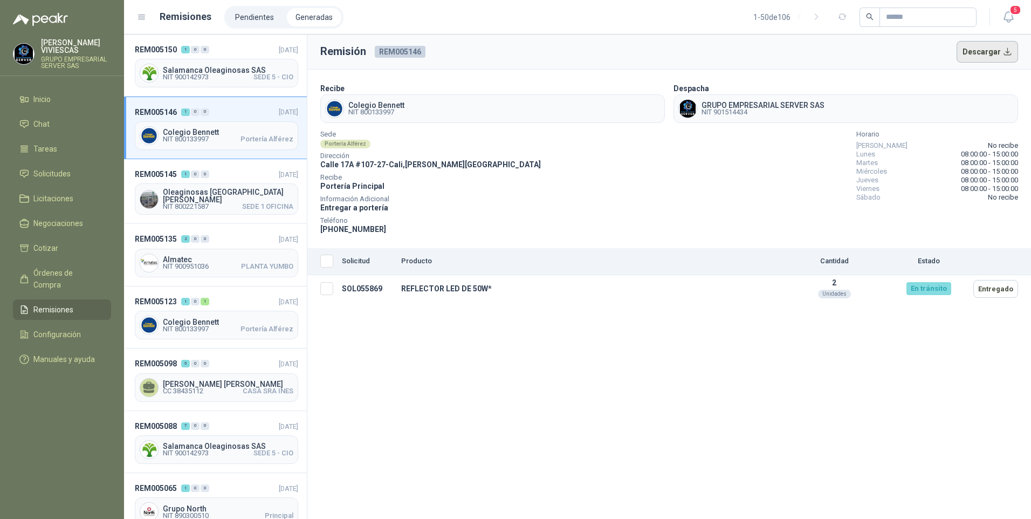
click at [973, 53] on button "Descargar" at bounding box center [988, 52] width 62 height 22
